Goal: Task Accomplishment & Management: Complete application form

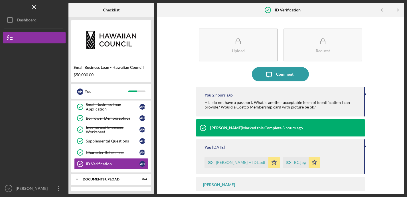
scroll to position [82, 0]
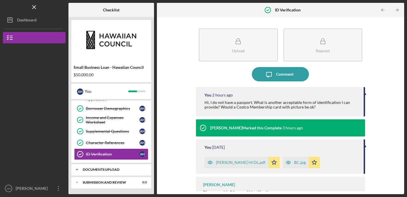
click at [104, 171] on div "DOCUMENTS UPLOAD" at bounding box center [113, 169] width 61 height 3
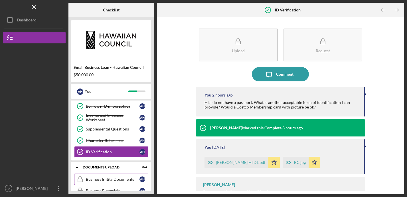
click at [124, 177] on div "Business Entity Documents" at bounding box center [113, 179] width 54 height 5
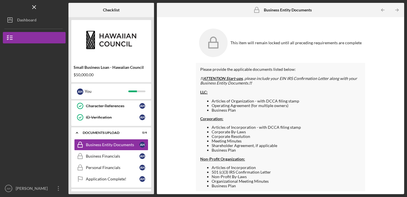
scroll to position [131, 0]
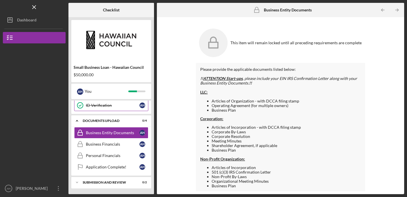
click at [115, 106] on div "ID Verification" at bounding box center [113, 105] width 54 height 5
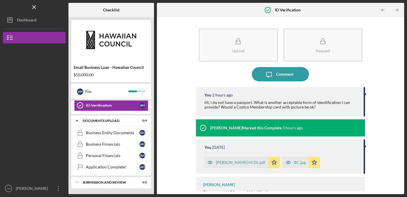
scroll to position [14, 0]
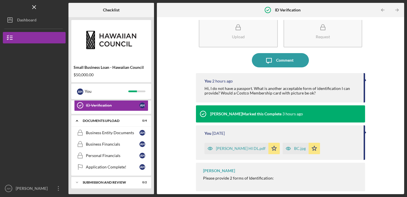
click at [221, 174] on div "[PERSON_NAME] Please provide 2 forms of Identification: Unexpired U.S. governme…" at bounding box center [280, 176] width 169 height 28
drag, startPoint x: 235, startPoint y: 169, endPoint x: 203, endPoint y: 170, distance: 31.4
click at [203, 170] on div "[PERSON_NAME] Please provide 2 forms of Identification: Unexpired U.S. governme…" at bounding box center [280, 176] width 169 height 28
copy div "[PERSON_NAME]"
click at [185, 162] on div "Upload Request Icon/Message Comment You 2 hours ago Hi, I do not have a passpor…" at bounding box center [280, 105] width 241 height 171
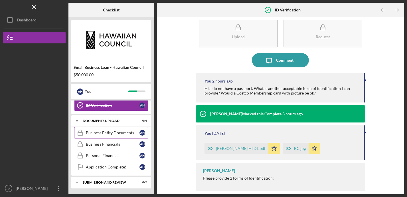
click at [120, 130] on div "Business Entity Documents" at bounding box center [113, 132] width 54 height 5
